Goal: Navigation & Orientation: Find specific page/section

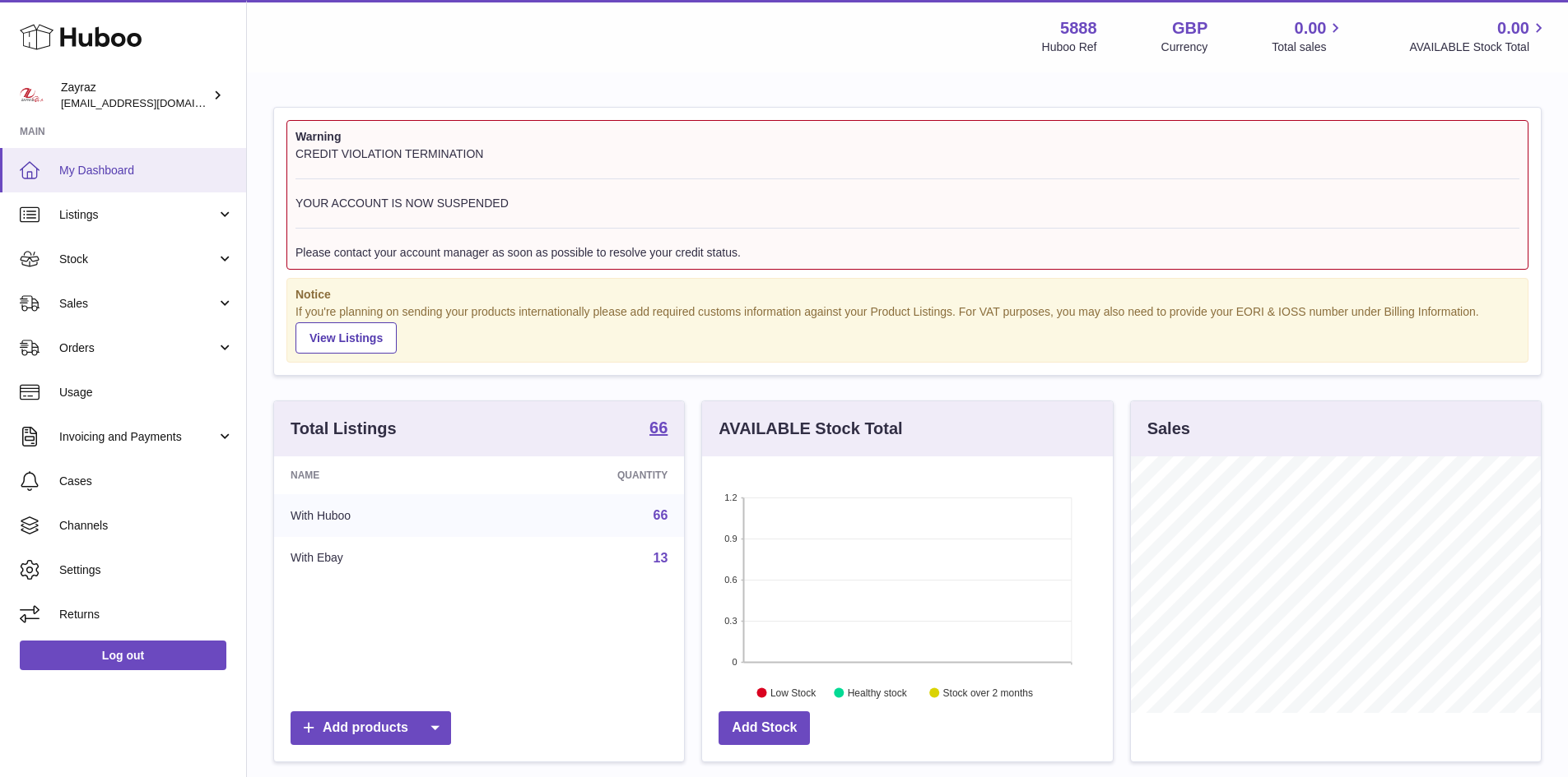
scroll to position [257, 411]
click at [150, 213] on span "Listings" at bounding box center [137, 216] width 157 height 16
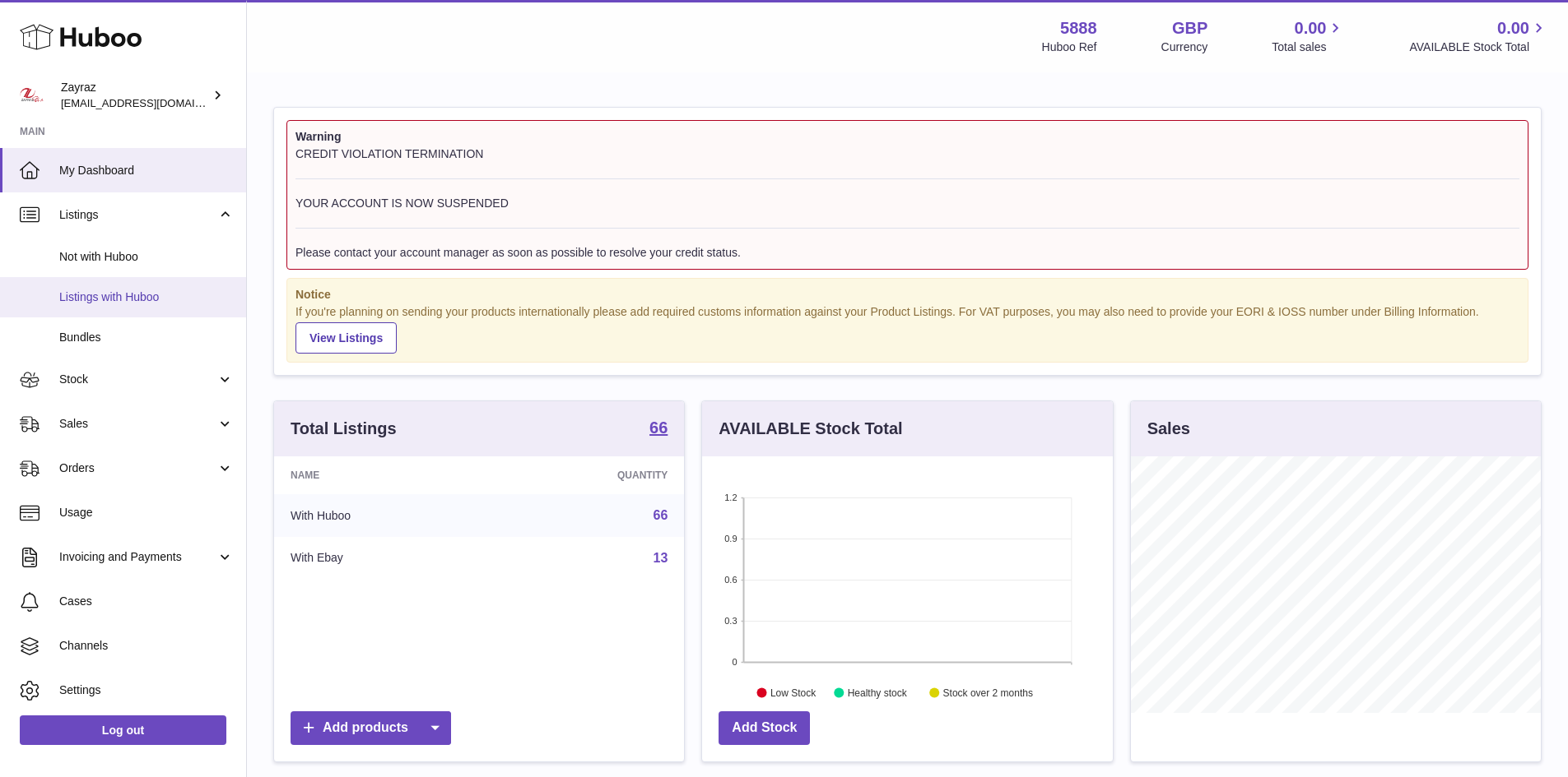
click at [152, 298] on span "Listings with Huboo" at bounding box center [146, 298] width 174 height 16
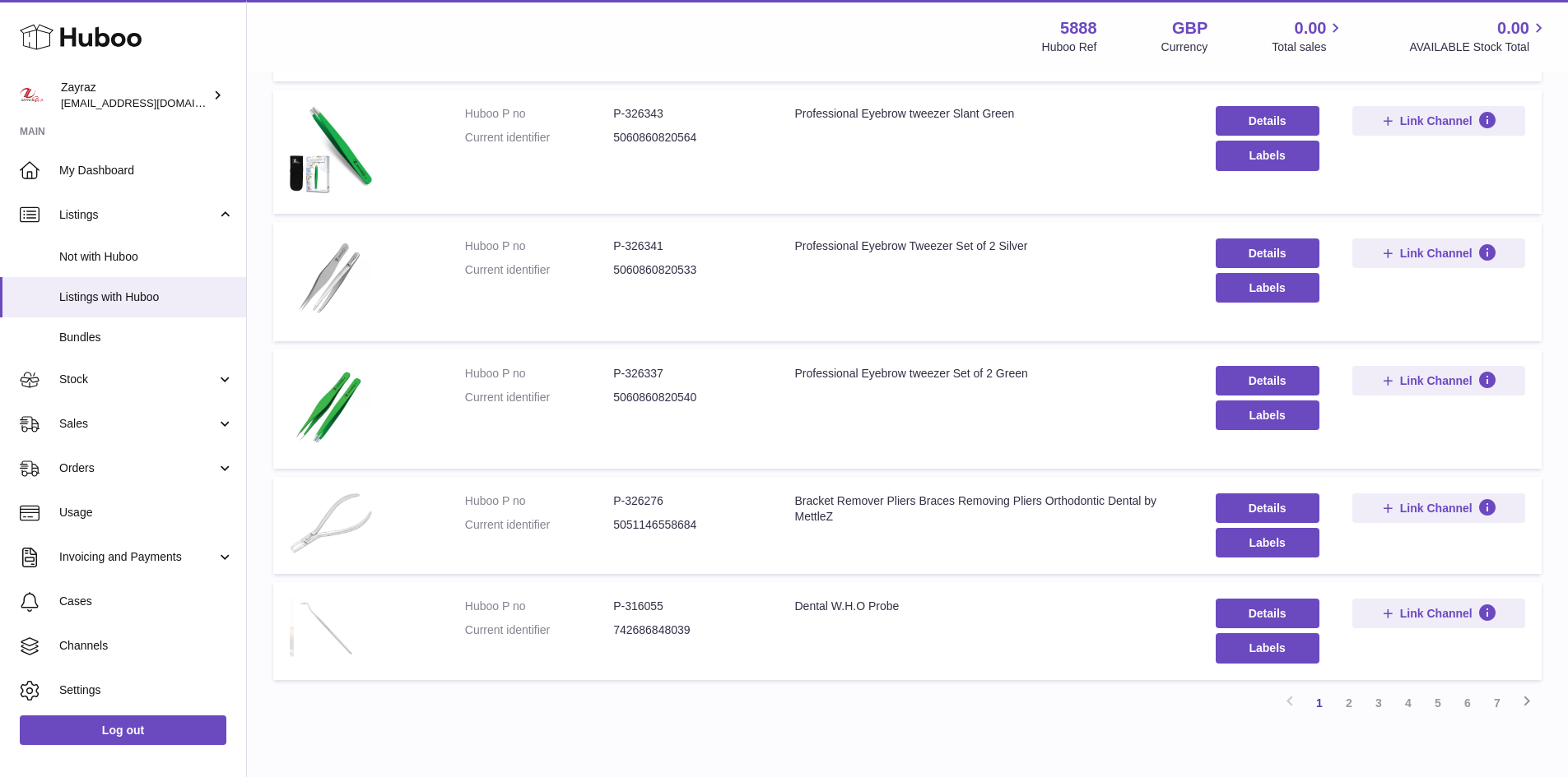
scroll to position [977, 0]
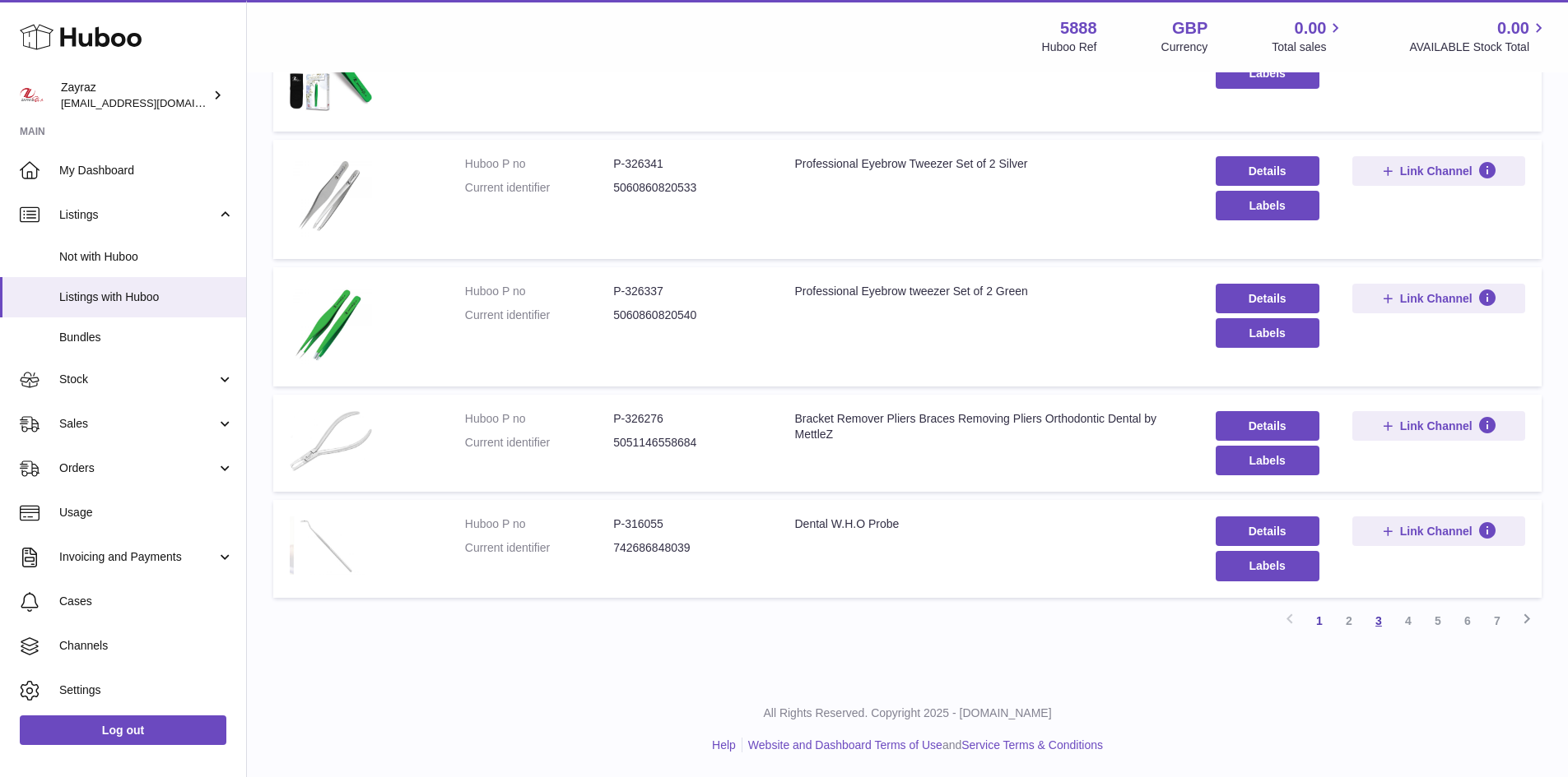
click at [1378, 621] on link "3" at bounding box center [1378, 621] width 29 height 29
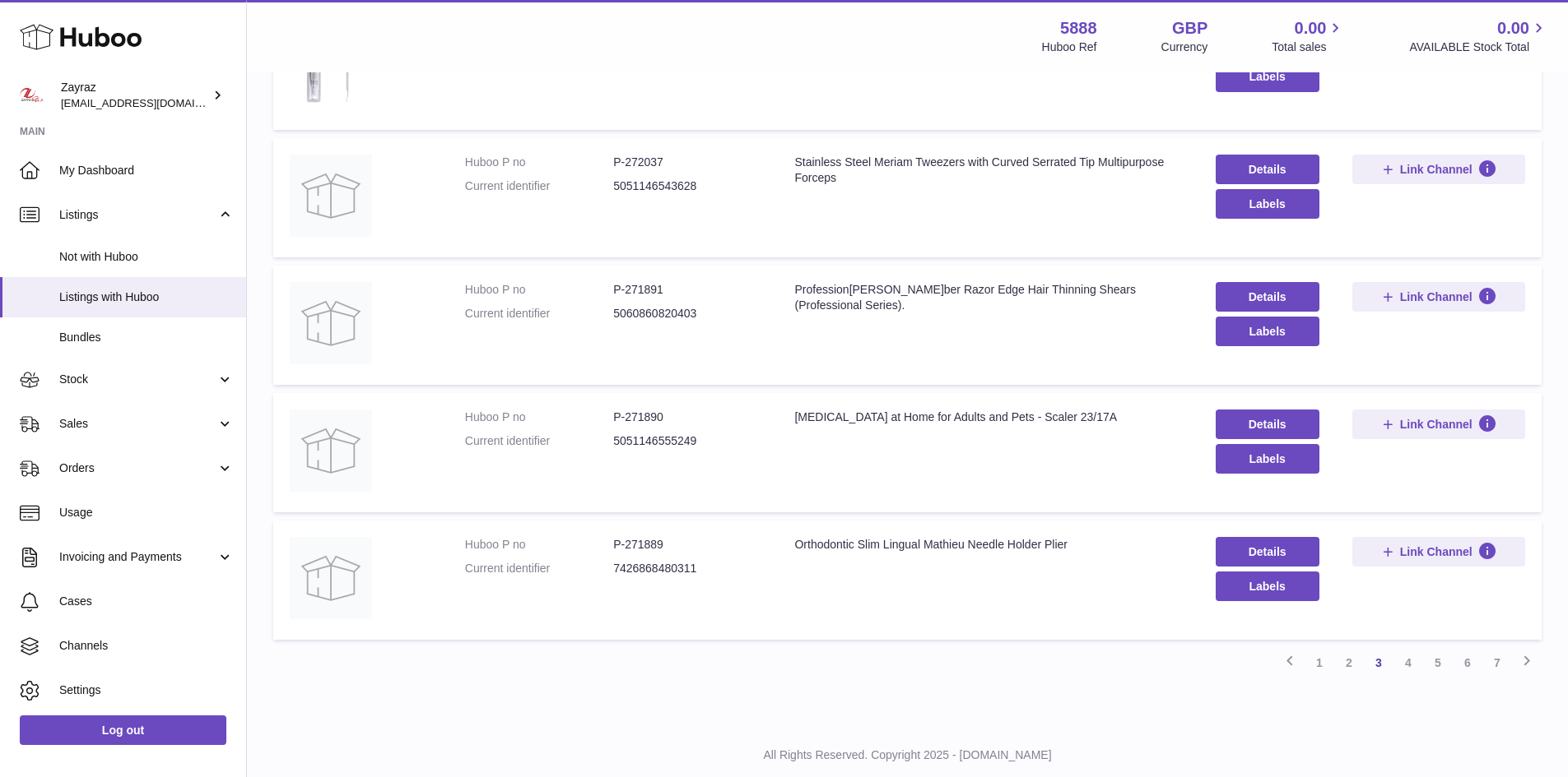
scroll to position [939, 0]
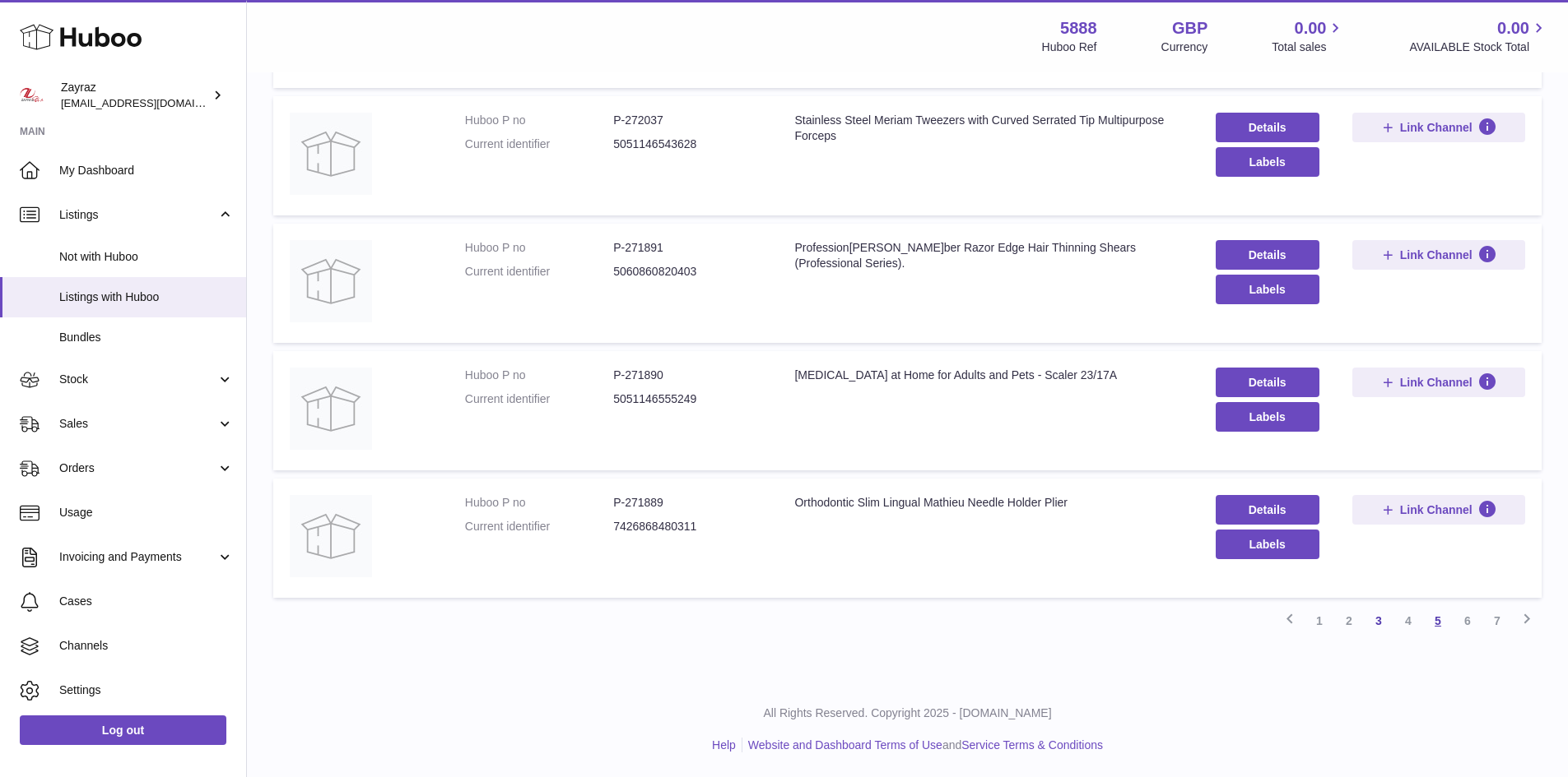
click at [1435, 620] on link "5" at bounding box center [1438, 621] width 29 height 29
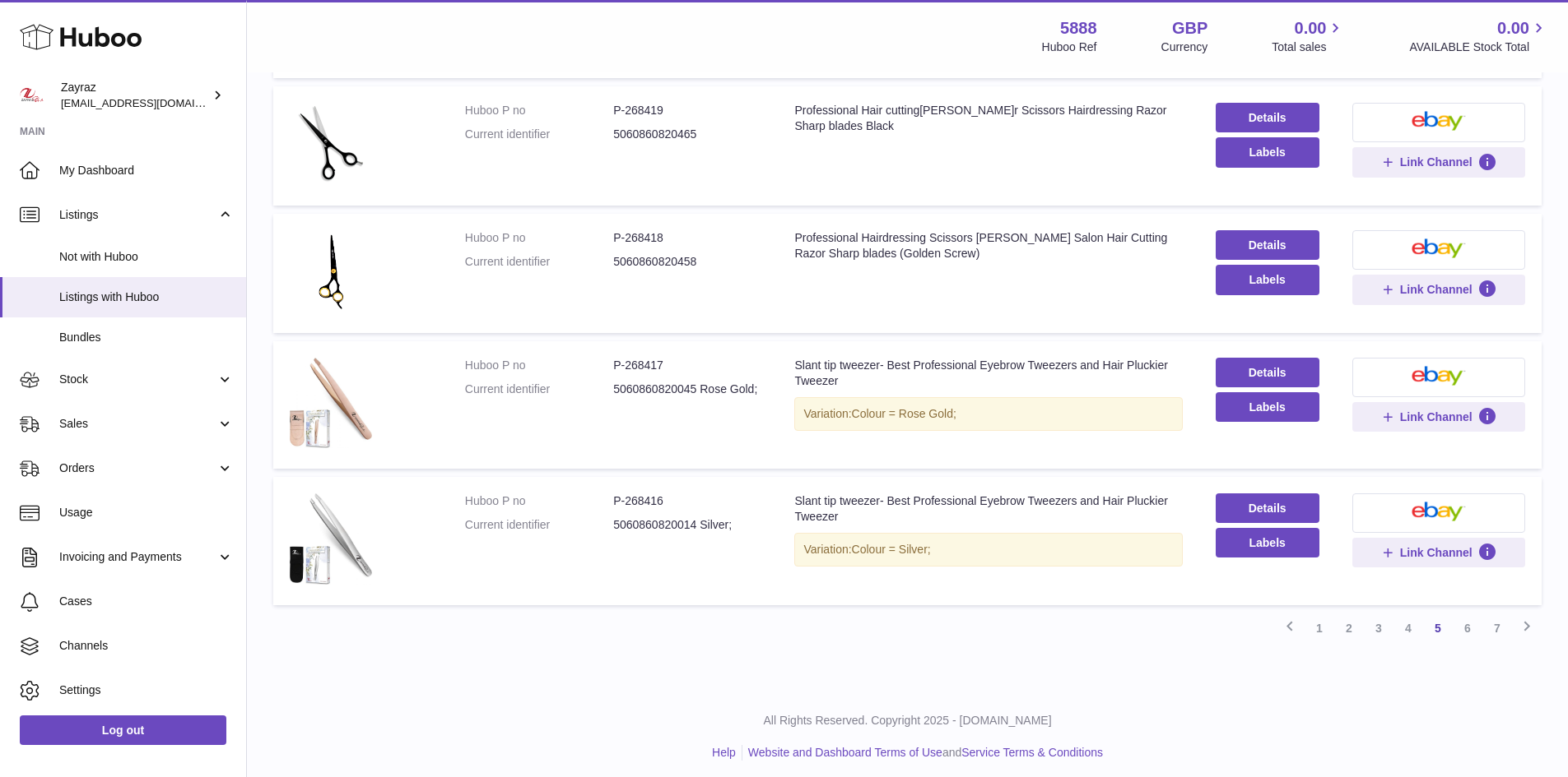
scroll to position [988, 0]
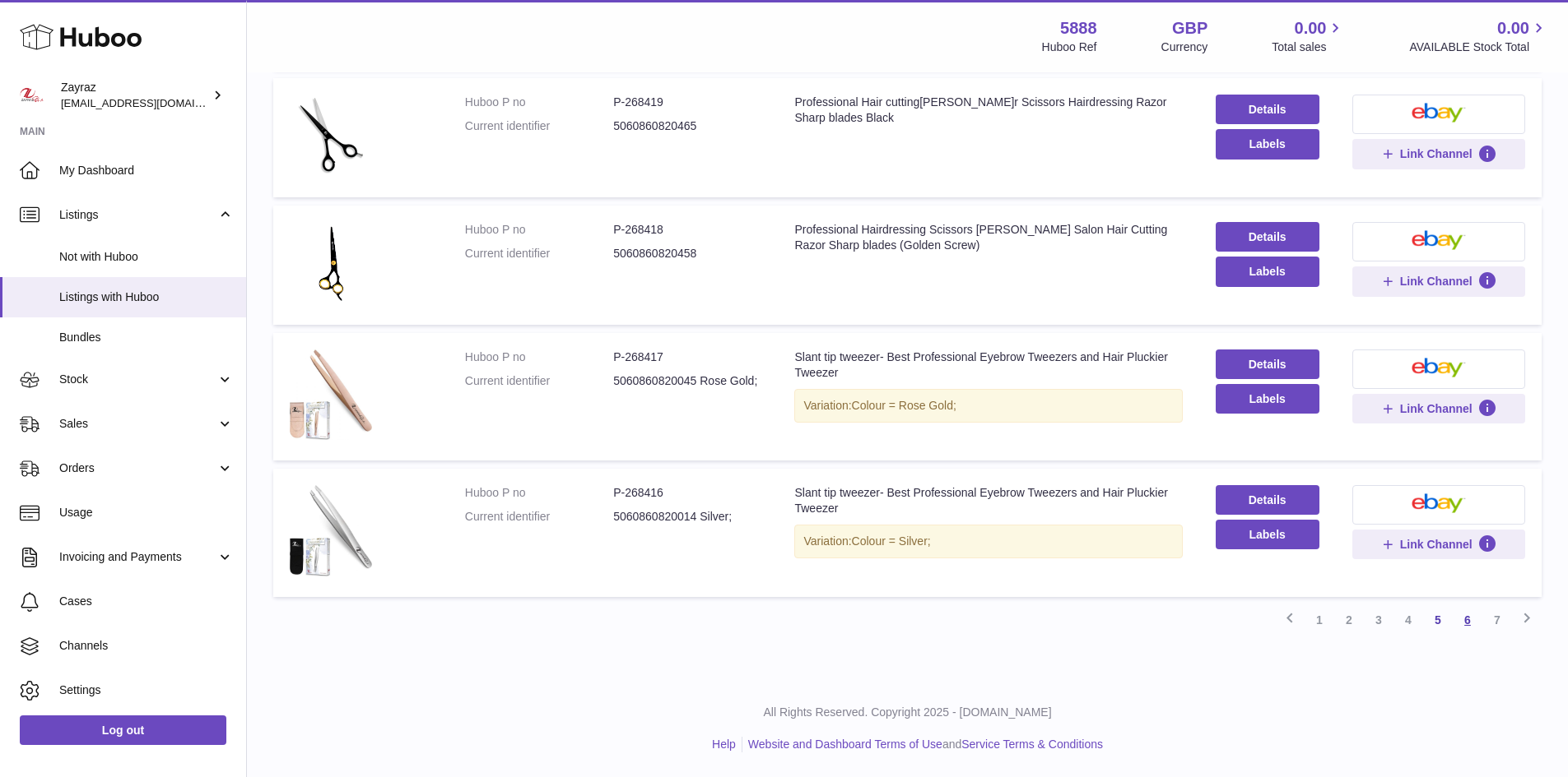
click at [1469, 622] on link "6" at bounding box center [1467, 620] width 29 height 29
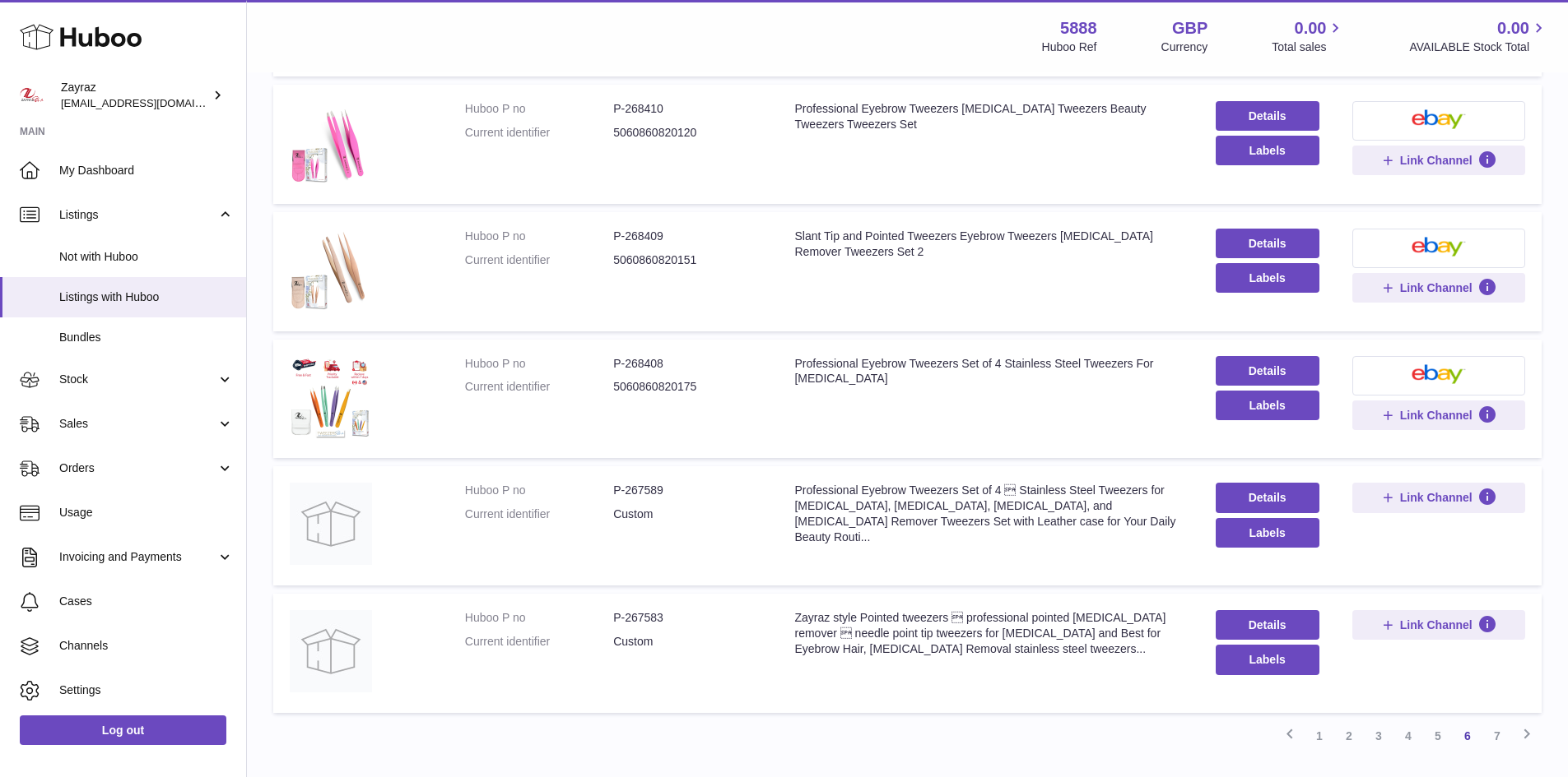
scroll to position [937, 0]
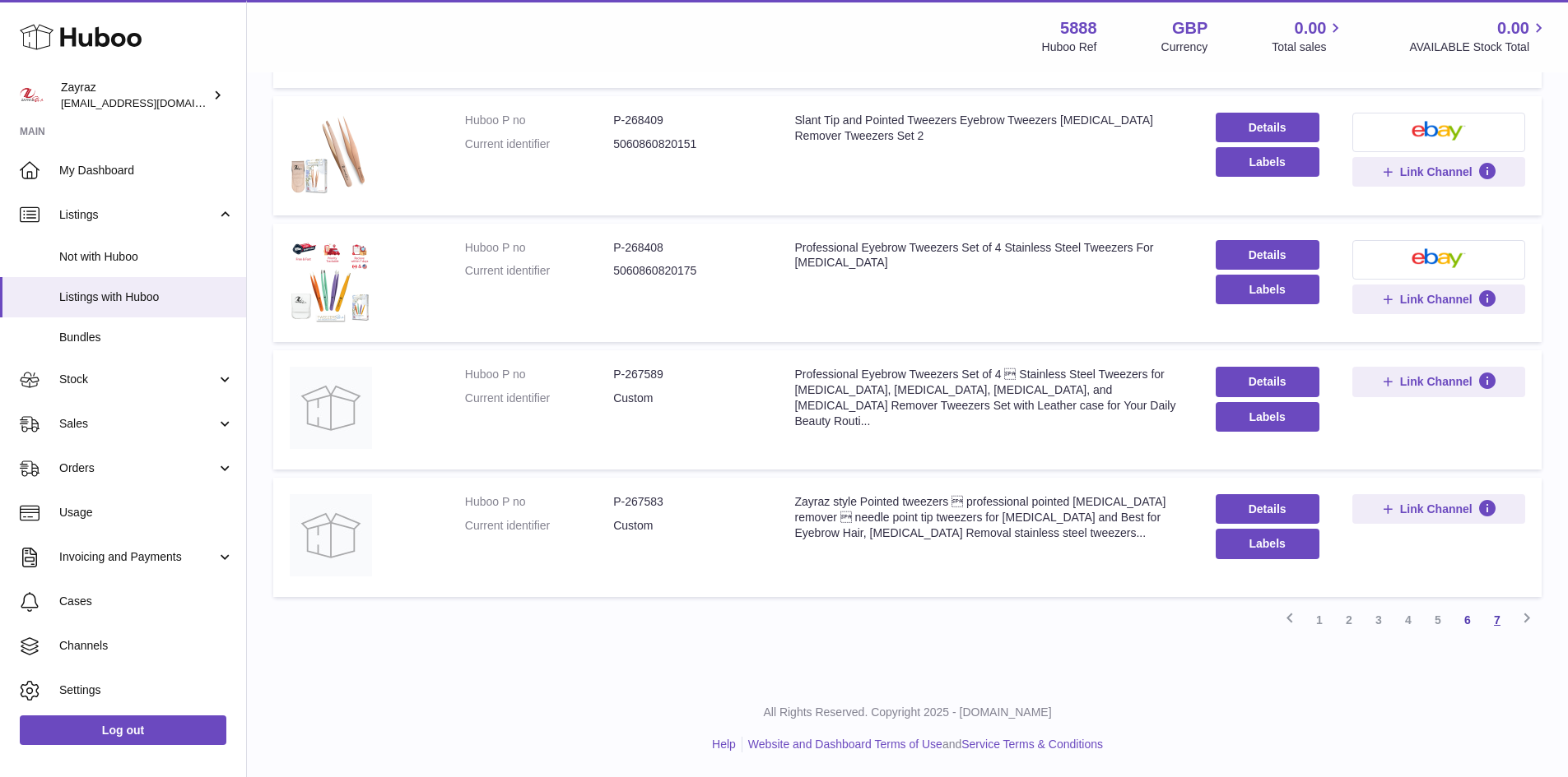
click at [1494, 618] on link "7" at bounding box center [1496, 620] width 29 height 29
